Goal: Transaction & Acquisition: Subscribe to service/newsletter

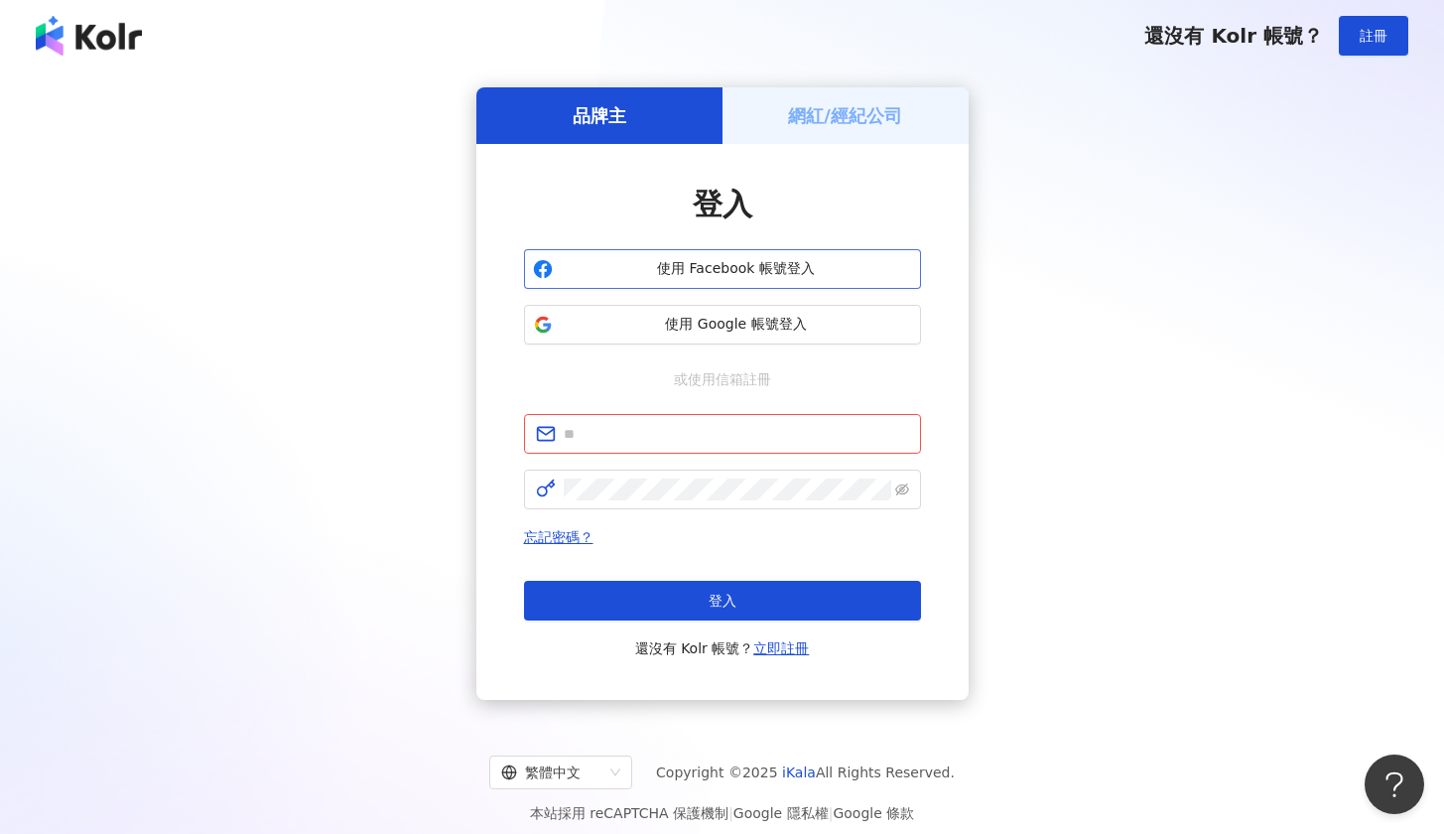
click at [770, 265] on span "使用 Facebook 帳號登入" at bounding box center [736, 269] width 351 height 20
